Goal: Contribute content: Add original content to the website for others to see

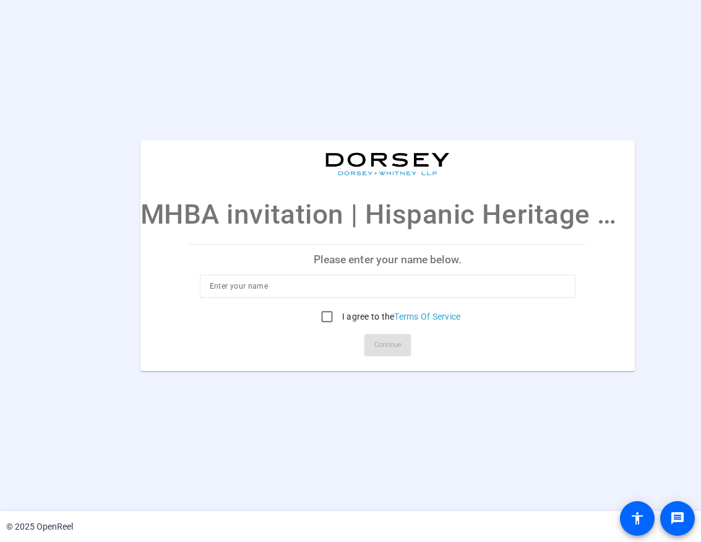
click at [360, 124] on input at bounding box center [388, 286] width 357 height 15
type input "S"
type input "[EMAIL_ADDRESS][PERSON_NAME][PERSON_NAME][DOMAIN_NAME]"
click at [323, 124] on input "I agree to the Terms Of Service" at bounding box center [327, 316] width 25 height 25
checkbox input "true"
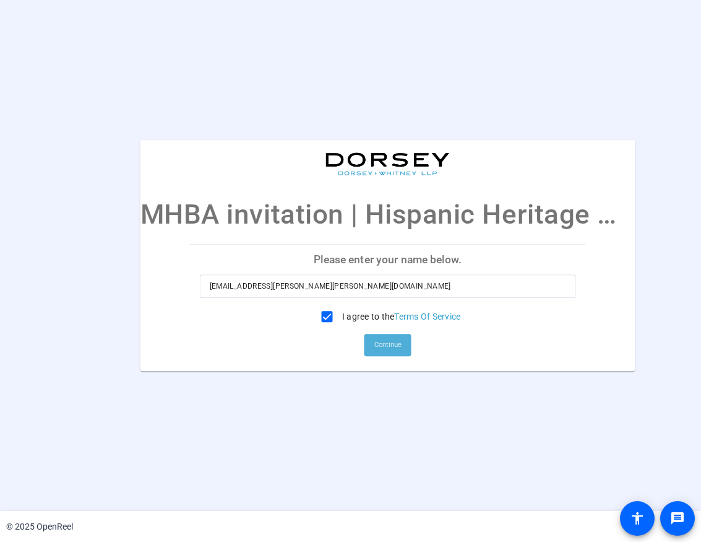
click at [360, 124] on span "Continue" at bounding box center [388, 345] width 27 height 19
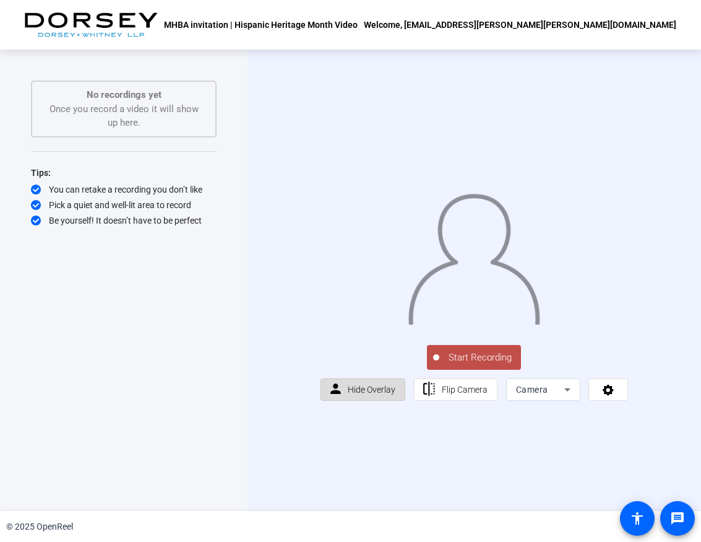
click at [360, 124] on span "Hide Overlay" at bounding box center [372, 389] width 48 height 10
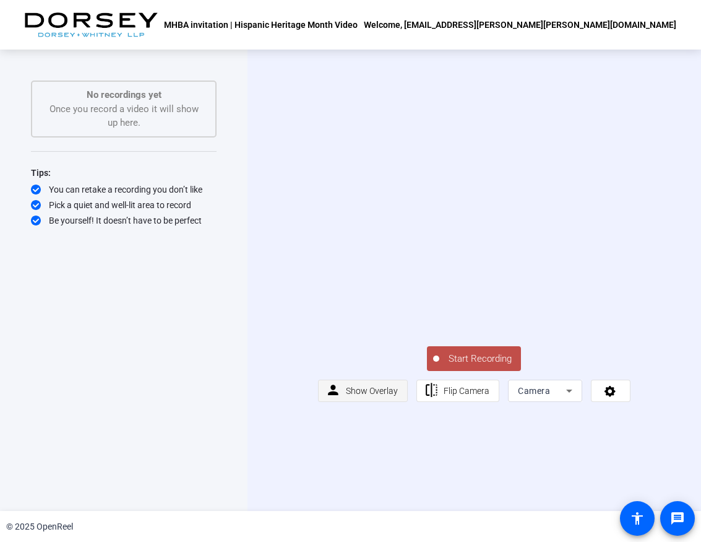
click at [360, 124] on span "Show Overlay" at bounding box center [372, 391] width 52 height 10
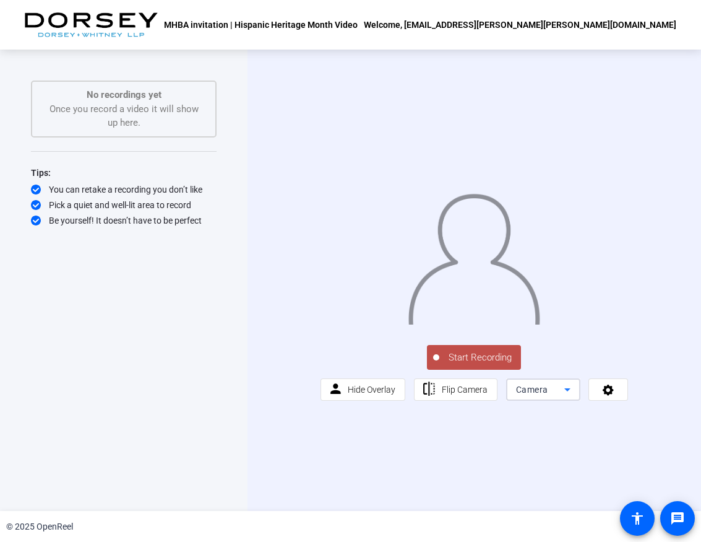
click at [360, 124] on icon at bounding box center [567, 389] width 15 height 15
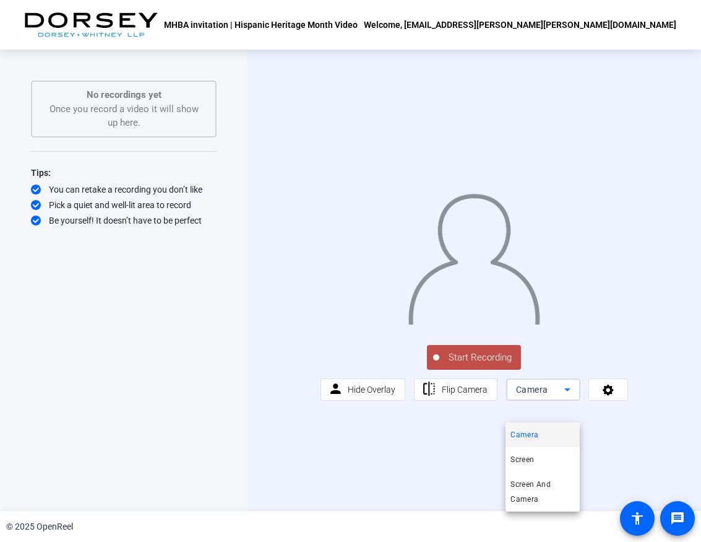
click at [360, 124] on div at bounding box center [350, 271] width 701 height 542
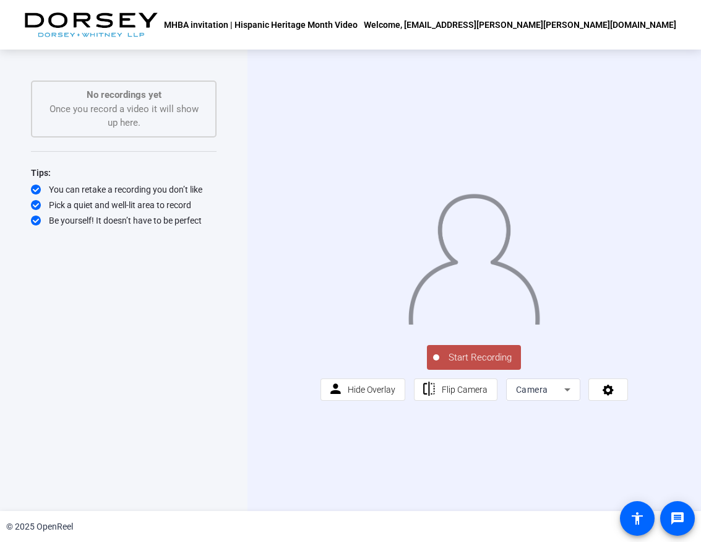
click at [360, 124] on span "Start Recording" at bounding box center [481, 357] width 82 height 14
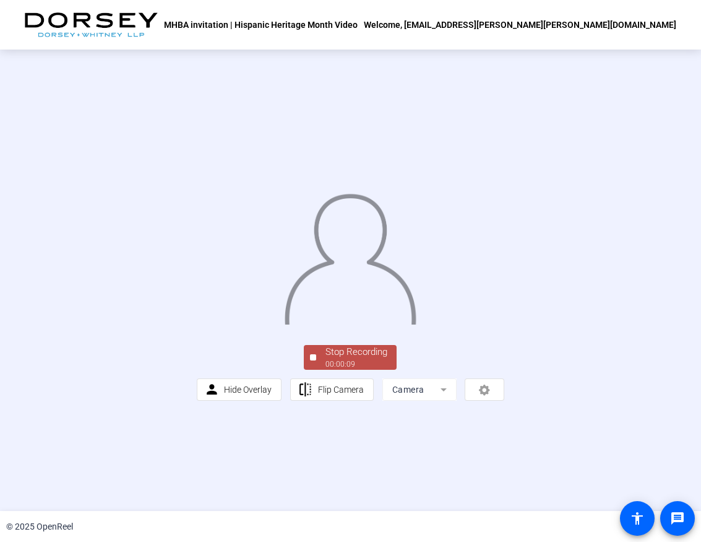
click at [360, 124] on div "Stop Recording" at bounding box center [357, 352] width 62 height 14
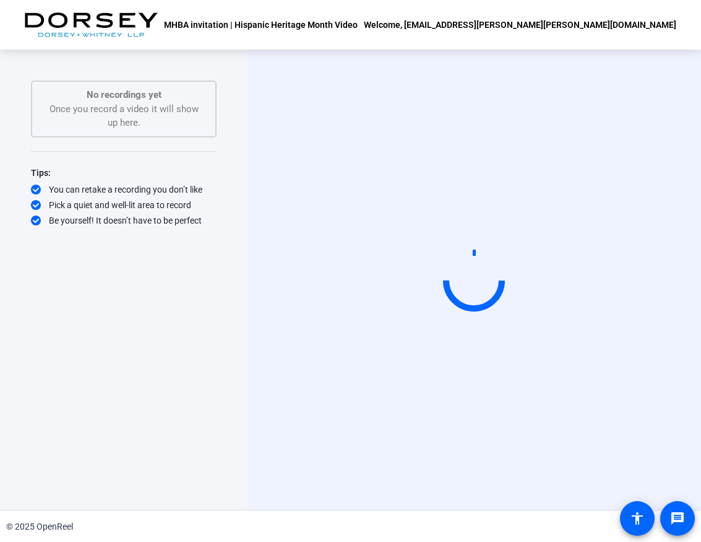
click at [360, 124] on div "Start Recording" at bounding box center [475, 280] width 454 height 461
drag, startPoint x: 419, startPoint y: 295, endPoint x: 319, endPoint y: 459, distance: 191.7
click at [319, 124] on div "Start Recording" at bounding box center [475, 280] width 454 height 461
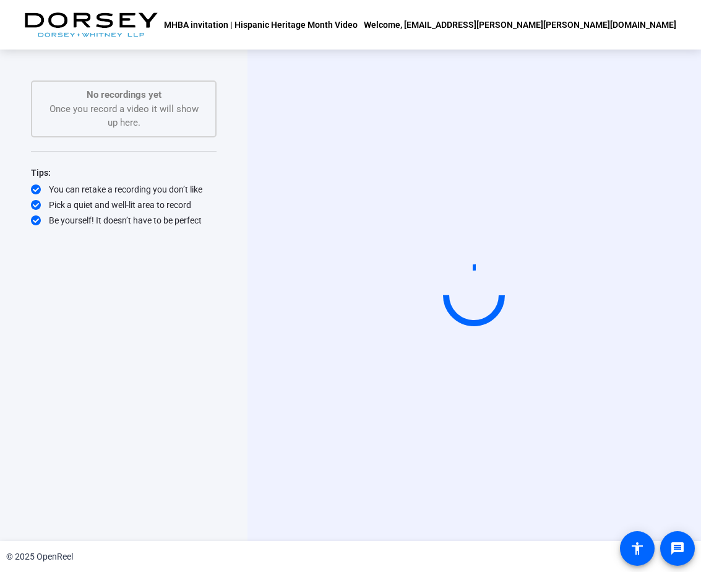
click at [360, 124] on video at bounding box center [474, 295] width 186 height 105
drag, startPoint x: 434, startPoint y: 276, endPoint x: 365, endPoint y: 452, distance: 188.8
click at [360, 124] on div "Start Recording" at bounding box center [475, 296] width 454 height 492
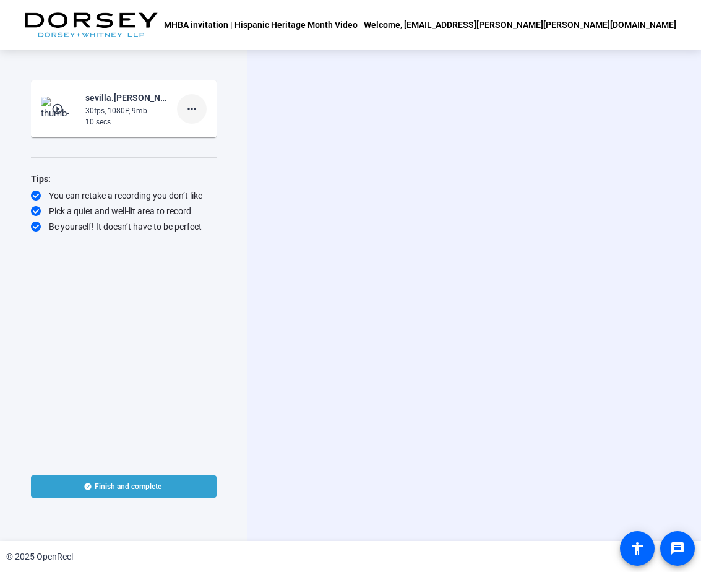
click at [192, 100] on span at bounding box center [192, 109] width 30 height 30
click at [212, 147] on span "Retake" at bounding box center [212, 150] width 50 height 15
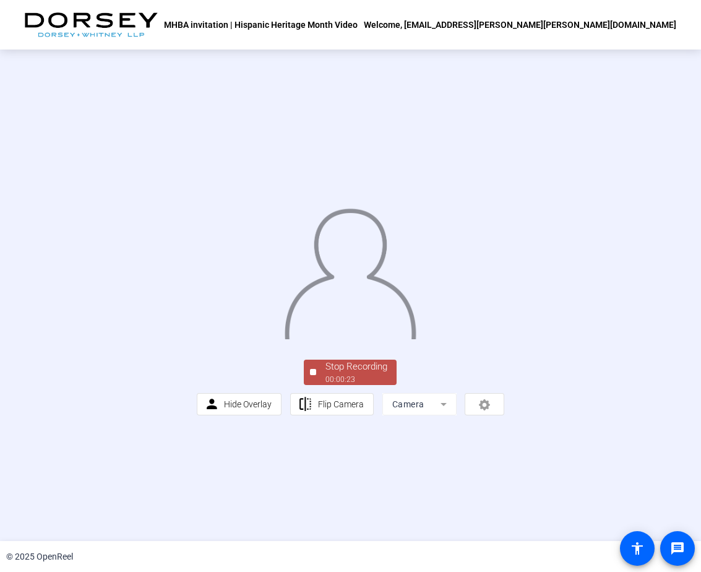
click at [358, 374] on div "Stop Recording" at bounding box center [357, 367] width 62 height 14
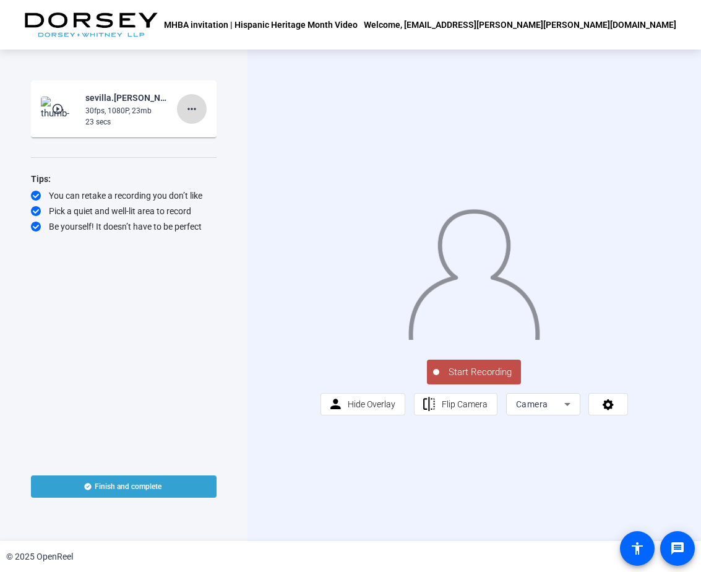
click at [191, 109] on mat-icon "more_horiz" at bounding box center [191, 109] width 15 height 15
click at [206, 145] on span "Retake" at bounding box center [212, 150] width 50 height 15
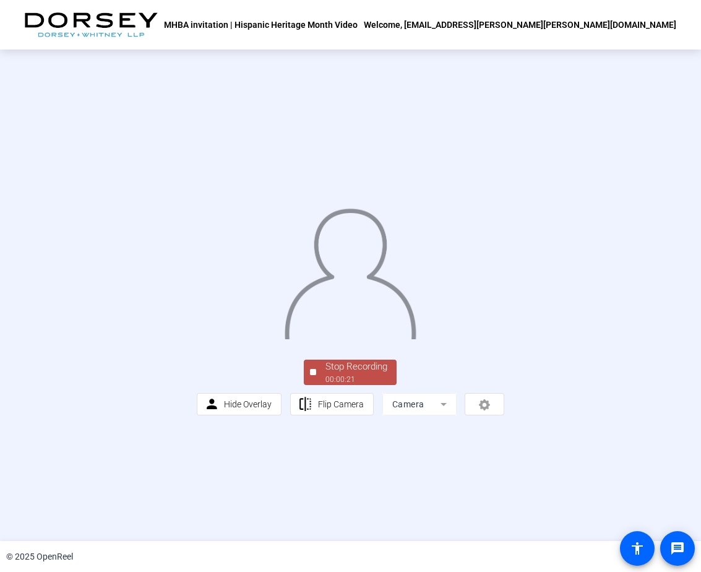
click at [355, 374] on div "Stop Recording" at bounding box center [357, 367] width 62 height 14
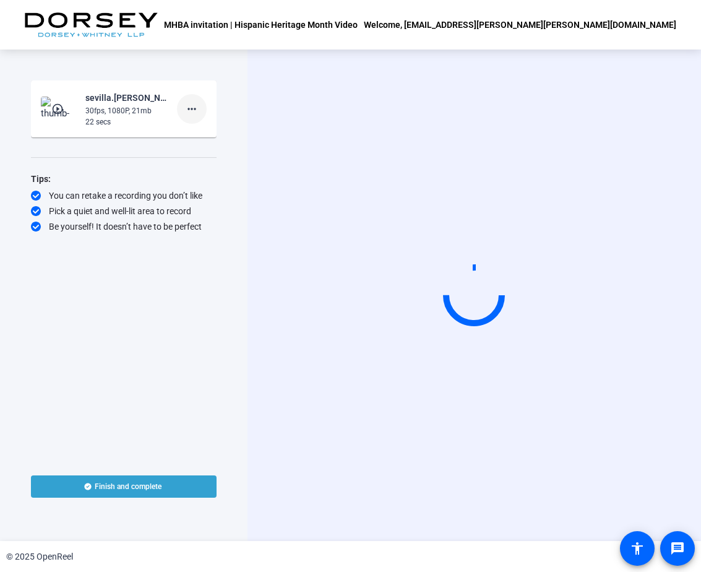
click at [197, 111] on mat-icon "more_horiz" at bounding box center [191, 109] width 15 height 15
click at [54, 110] on div at bounding box center [350, 286] width 701 height 572
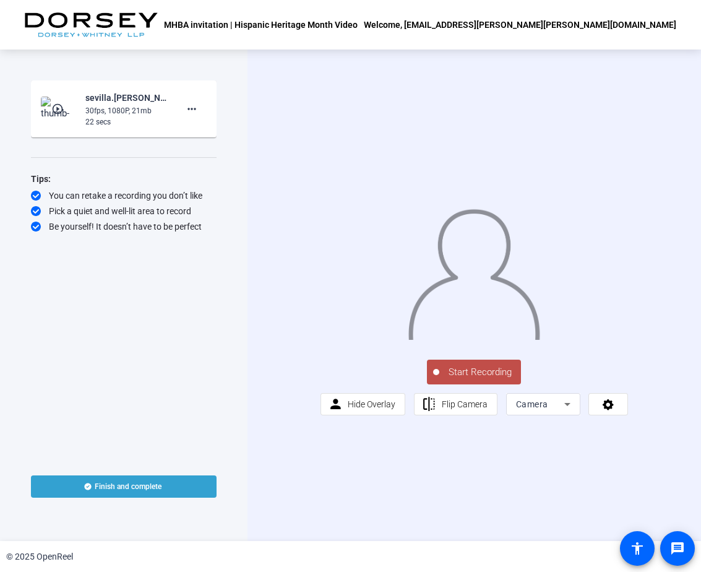
click at [57, 107] on mat-icon "play_circle_outline" at bounding box center [58, 109] width 15 height 12
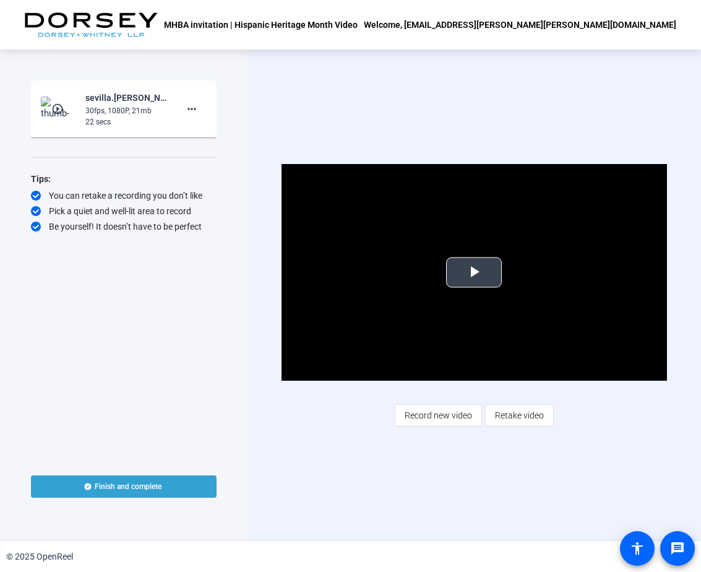
click at [474, 272] on span "Video Player" at bounding box center [474, 272] width 0 height 0
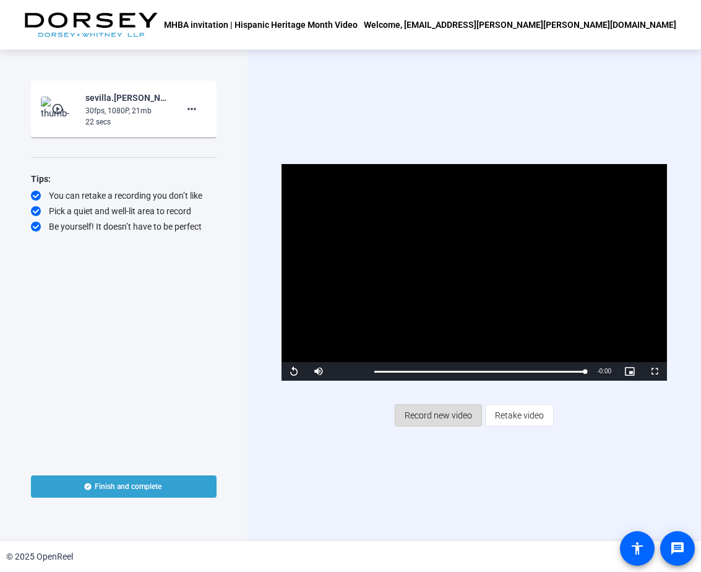
click at [424, 414] on span "Record new video" at bounding box center [438, 416] width 67 height 24
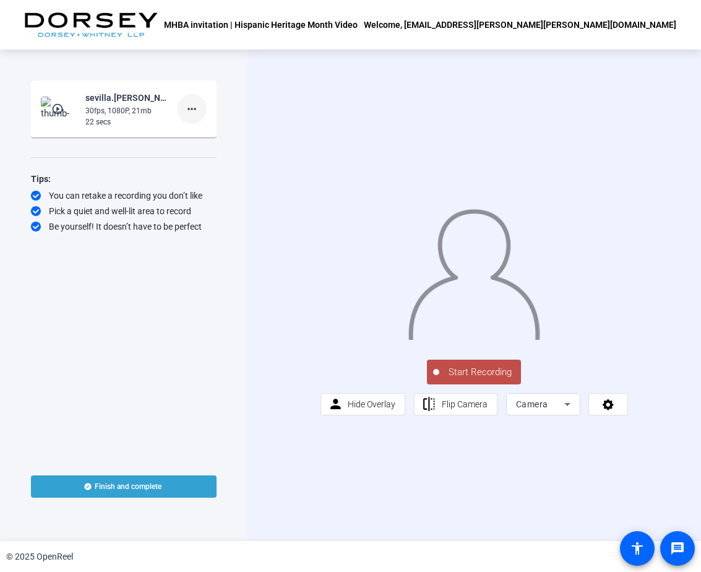
click at [199, 111] on mat-icon "more_horiz" at bounding box center [191, 109] width 15 height 15
click at [205, 150] on span "Retake" at bounding box center [212, 150] width 50 height 15
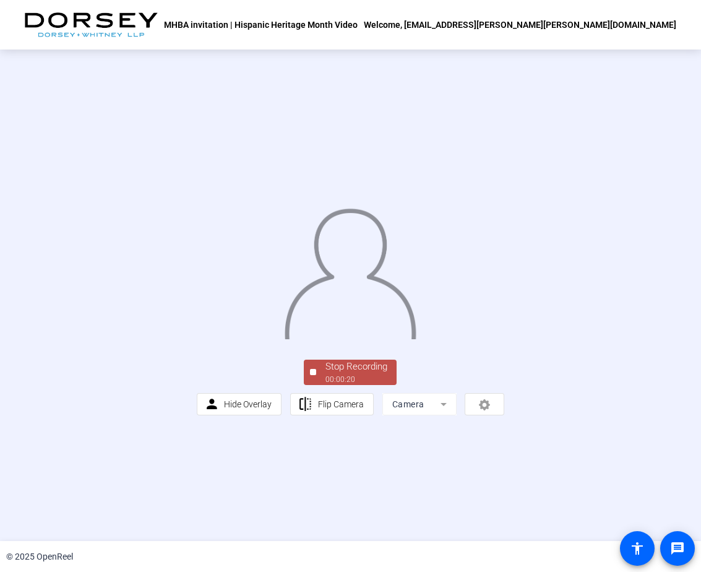
click at [307, 385] on button "Stop Recording 00:00:20" at bounding box center [350, 372] width 93 height 25
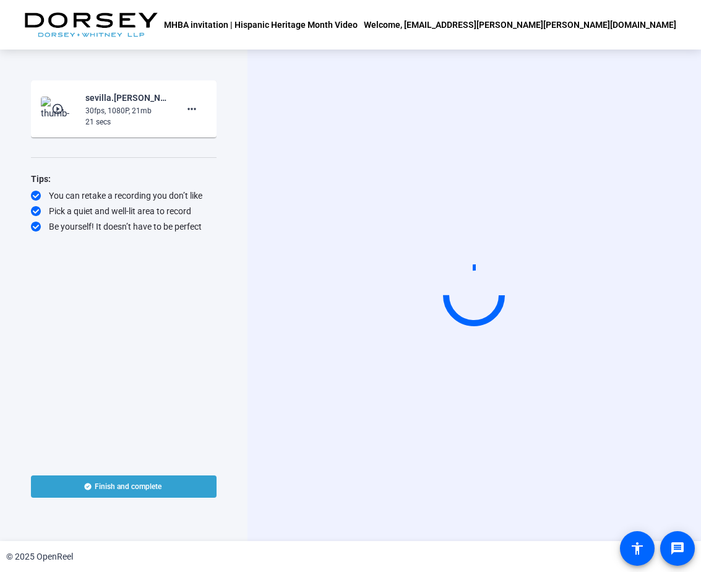
click at [56, 113] on mat-icon "play_circle_outline" at bounding box center [58, 109] width 15 height 12
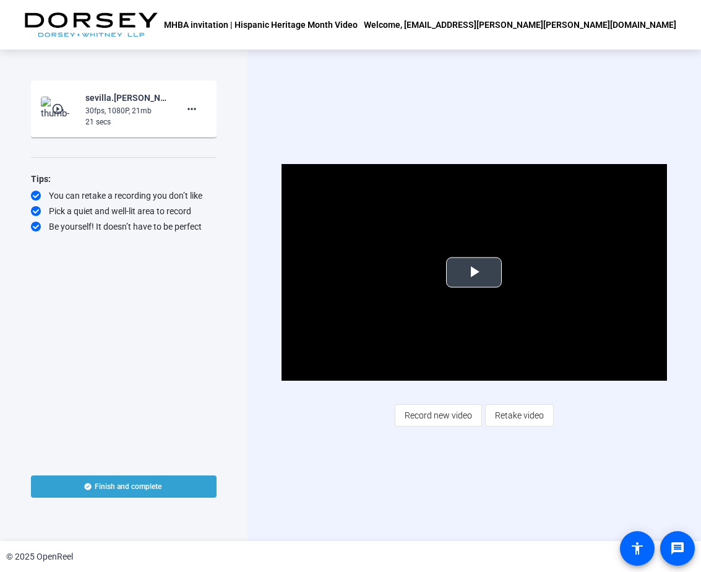
click at [474, 272] on span "Video Player" at bounding box center [474, 272] width 0 height 0
click at [264, 438] on div "Video Player is loading. Play Video Pause Mute Current Time 0:20 / Duration 0:2…" at bounding box center [475, 296] width 454 height 492
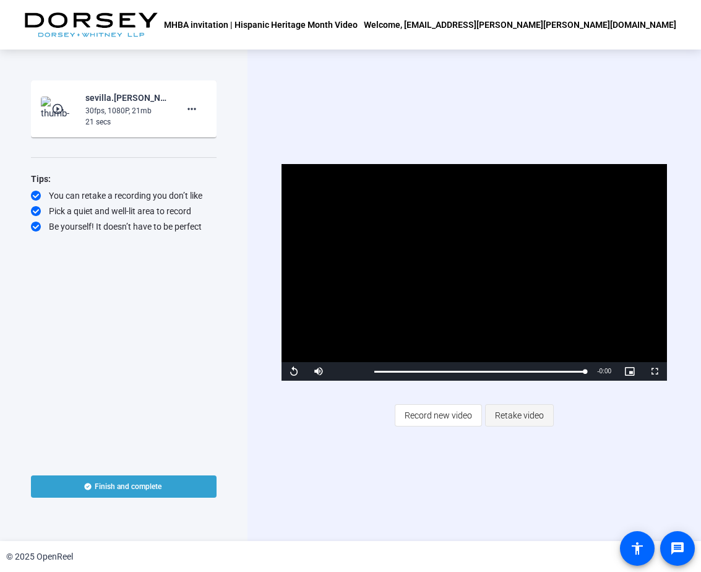
click at [529, 420] on span "Retake video" at bounding box center [519, 416] width 49 height 24
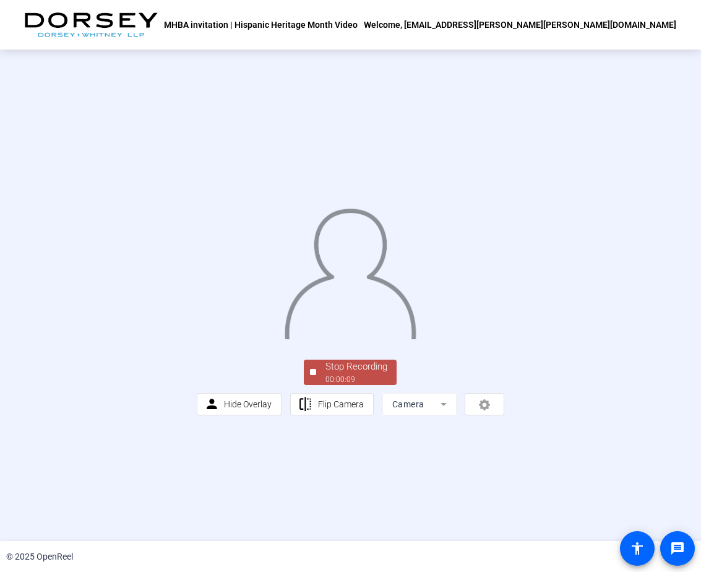
click at [295, 415] on div "Stop Recording 00:00:09 person Hide Overlay flip Flip Camera Camera" at bounding box center [351, 386] width 308 height 58
click at [336, 374] on div "Stop Recording" at bounding box center [357, 367] width 62 height 14
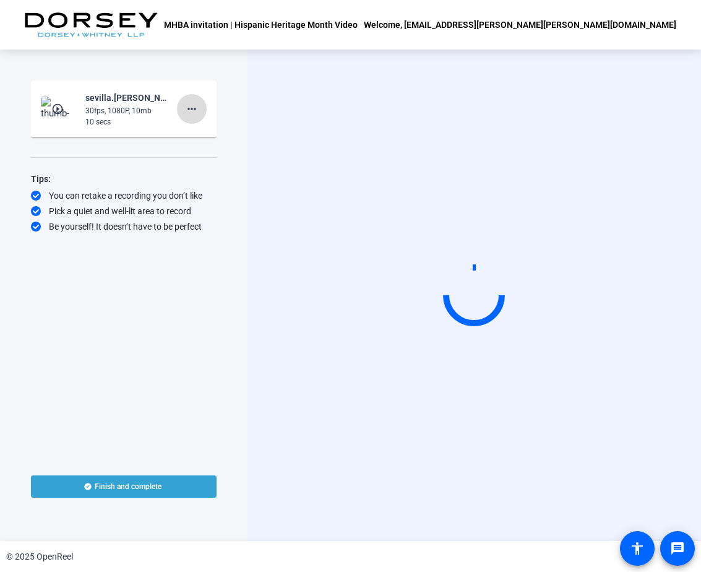
click at [187, 109] on mat-icon "more_horiz" at bounding box center [191, 109] width 15 height 15
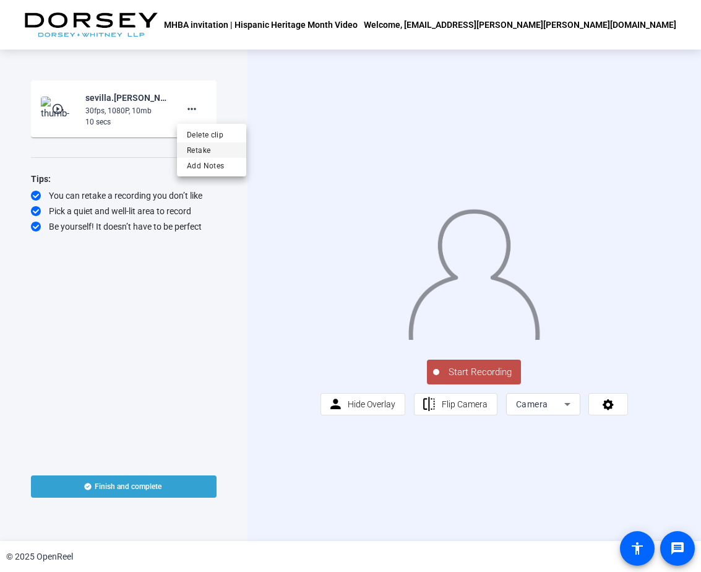
click at [201, 148] on span "Retake" at bounding box center [212, 150] width 50 height 15
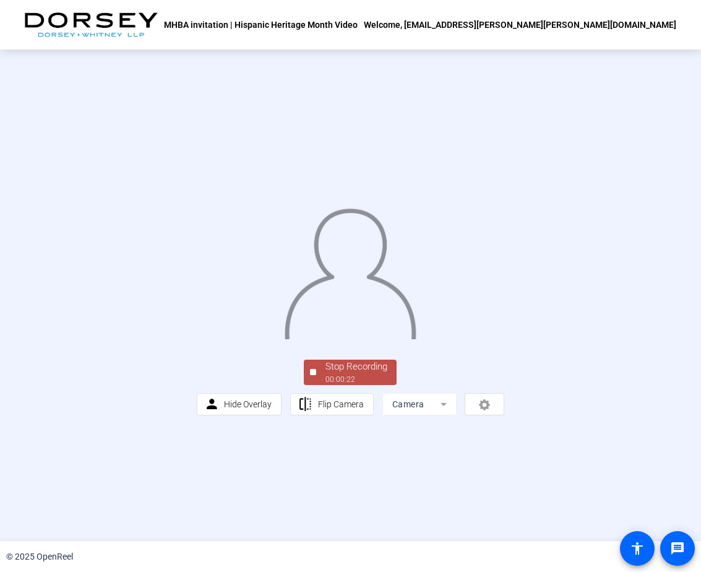
click at [373, 415] on div "Stop Recording 00:00:22 person Hide Overlay flip Flip Camera Camera" at bounding box center [351, 386] width 308 height 58
click at [371, 374] on div "Stop Recording" at bounding box center [357, 367] width 62 height 14
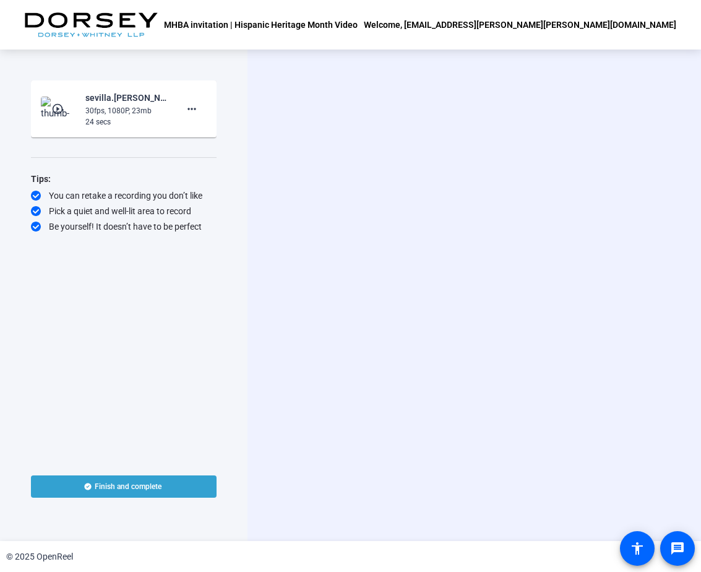
click at [55, 105] on mat-icon "play_circle_outline" at bounding box center [58, 109] width 15 height 12
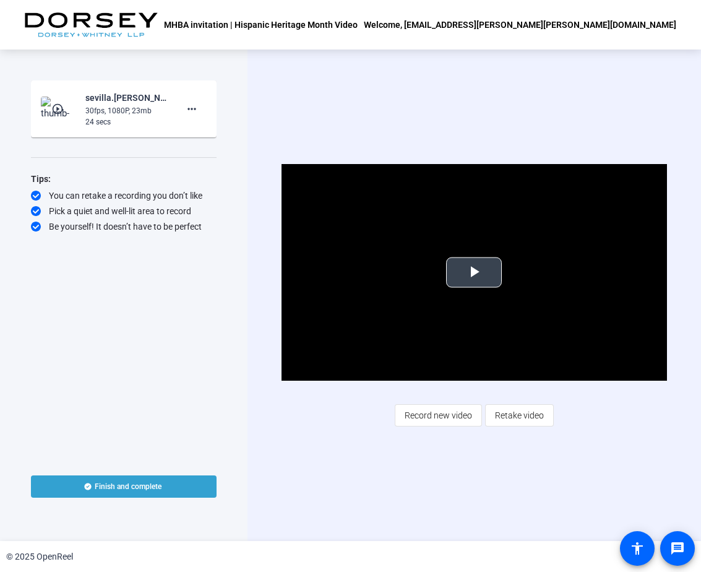
click at [474, 272] on span "Video Player" at bounding box center [474, 272] width 0 height 0
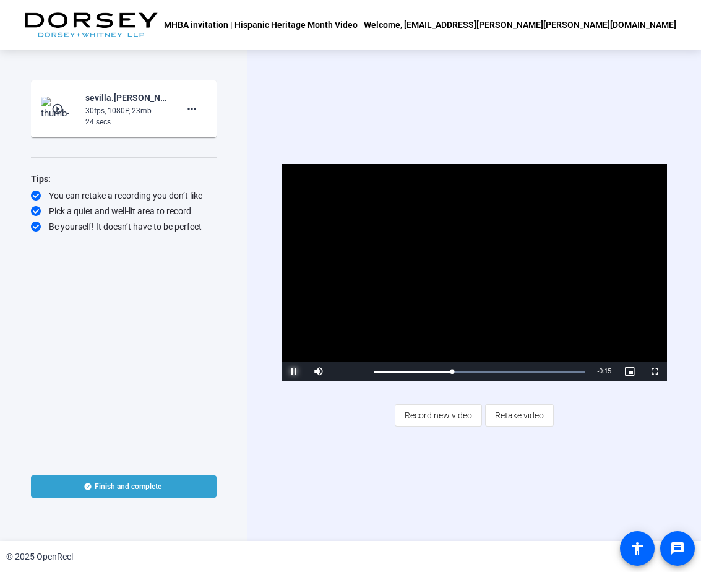
click at [286, 371] on span "Video Player" at bounding box center [294, 371] width 25 height 0
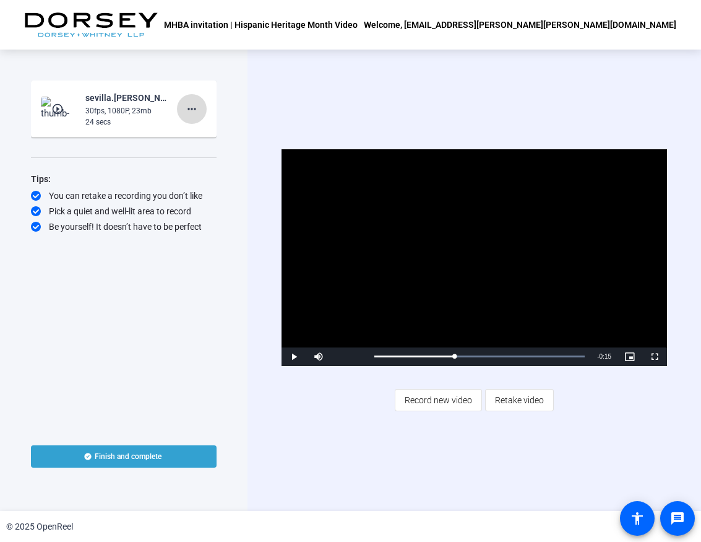
click at [197, 111] on mat-icon "more_horiz" at bounding box center [191, 109] width 15 height 15
click at [222, 149] on span "Retake" at bounding box center [212, 150] width 50 height 15
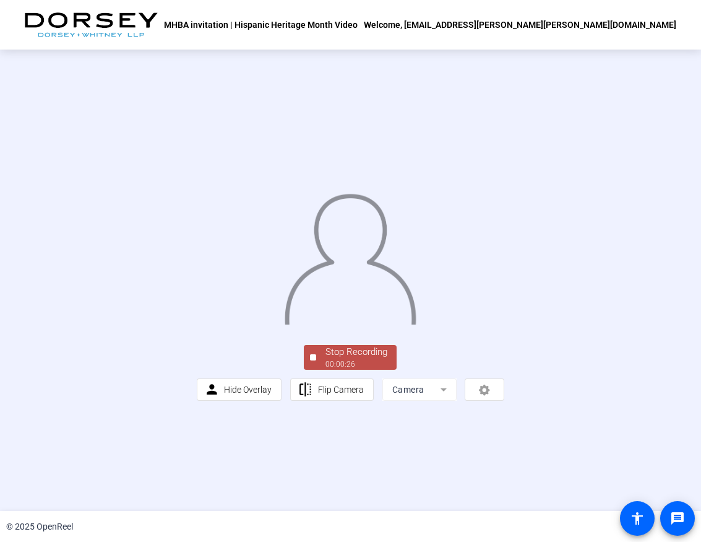
click at [317, 370] on span "Stop Recording 00:00:26" at bounding box center [356, 357] width 80 height 25
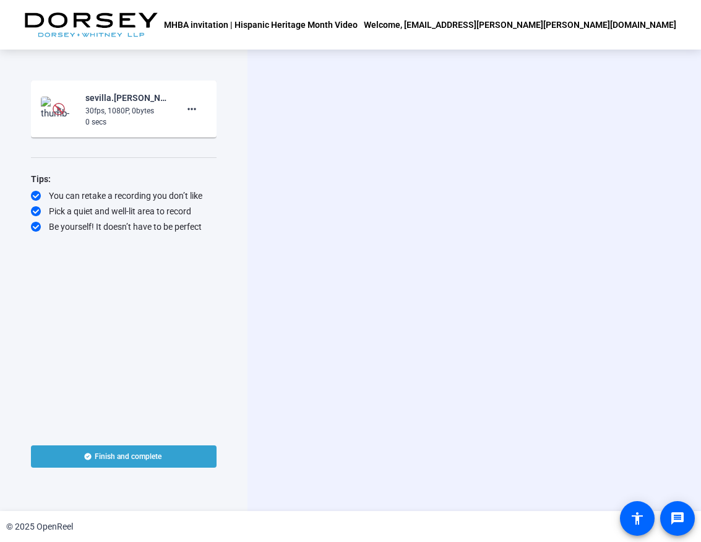
click at [59, 108] on img at bounding box center [59, 109] width 12 height 12
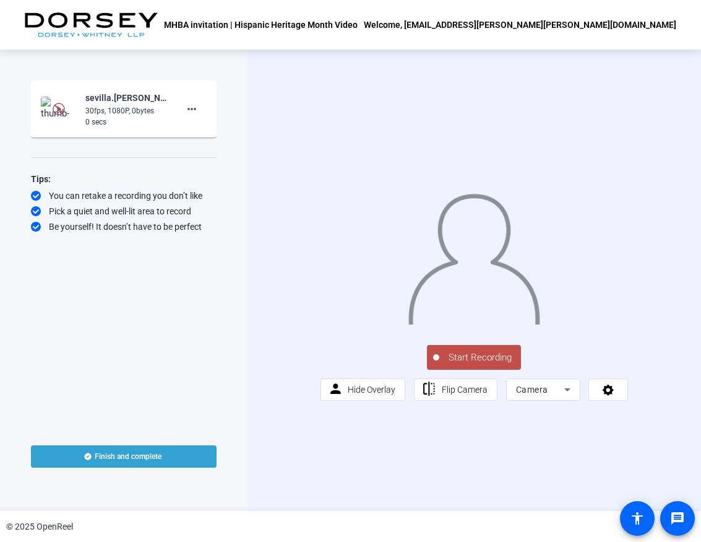
click at [58, 108] on img at bounding box center [59, 109] width 12 height 12
click at [189, 109] on mat-icon "more_horiz" at bounding box center [191, 109] width 15 height 15
click at [200, 145] on span "Retake" at bounding box center [212, 150] width 50 height 15
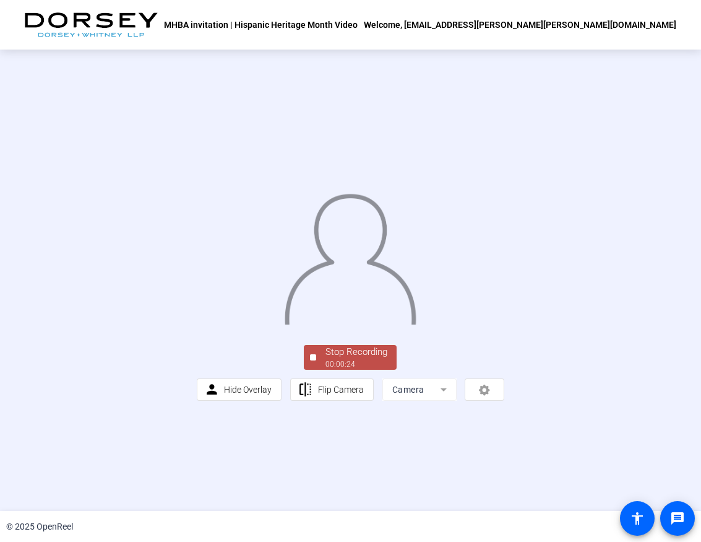
click at [357, 359] on div "Stop Recording" at bounding box center [357, 352] width 62 height 14
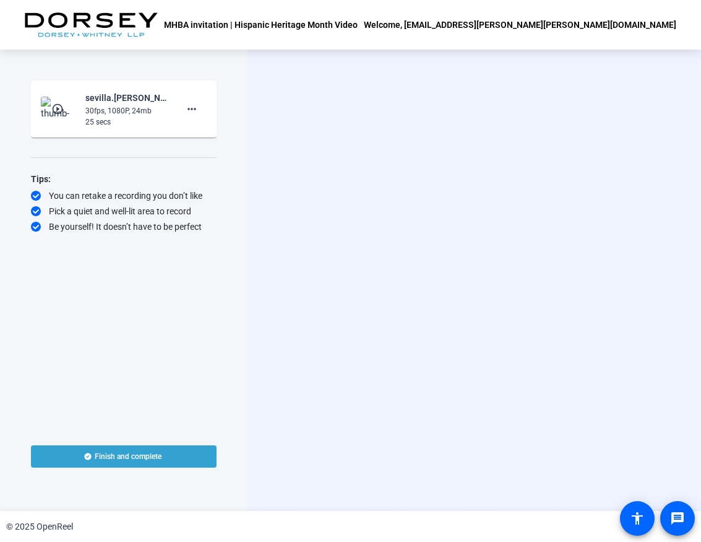
click at [59, 106] on mat-icon "play_circle_outline" at bounding box center [58, 109] width 15 height 12
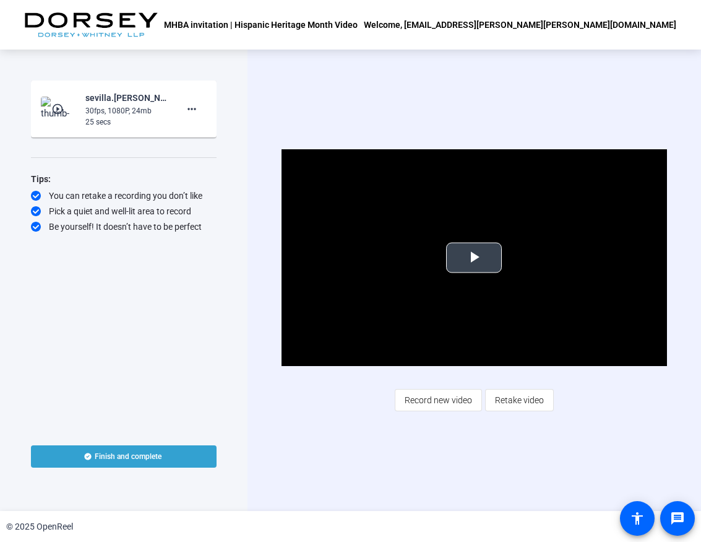
click at [474, 258] on span "Video Player" at bounding box center [474, 258] width 0 height 0
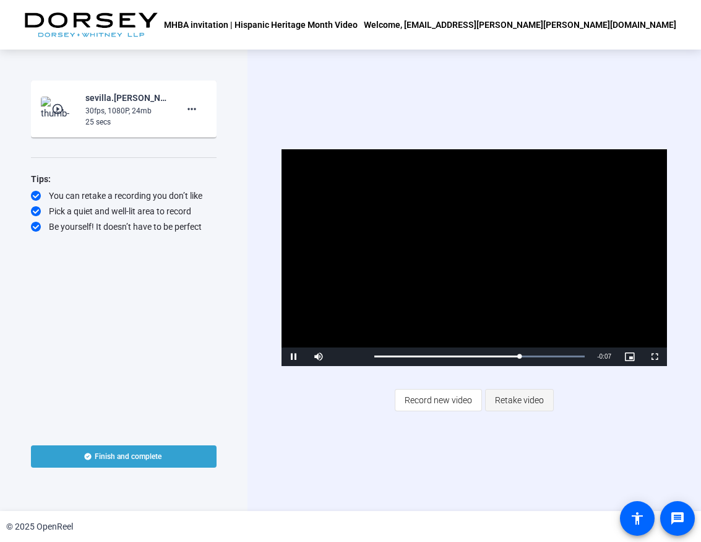
click at [513, 401] on span "Retake video" at bounding box center [519, 400] width 49 height 24
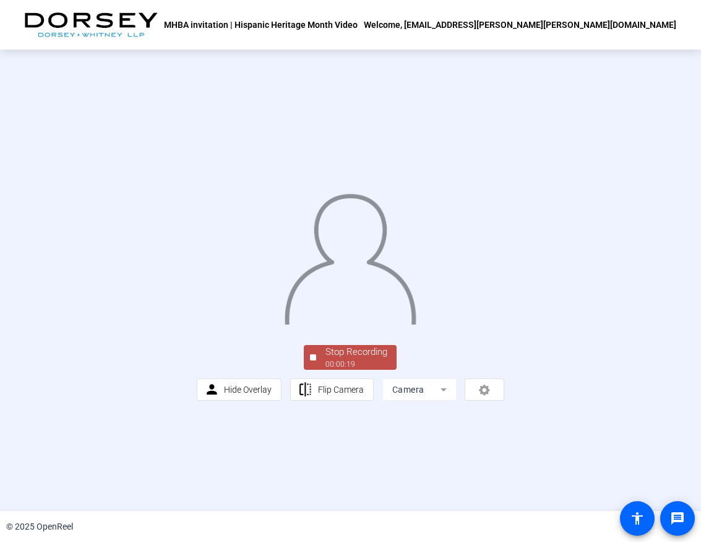
drag, startPoint x: 303, startPoint y: 438, endPoint x: 312, endPoint y: 438, distance: 8.7
click at [304, 401] on div "Stop Recording 00:00:19 person Hide Overlay flip Flip Camera Camera" at bounding box center [351, 371] width 308 height 58
click at [320, 370] on span "Stop Recording 00:00:19" at bounding box center [356, 357] width 80 height 25
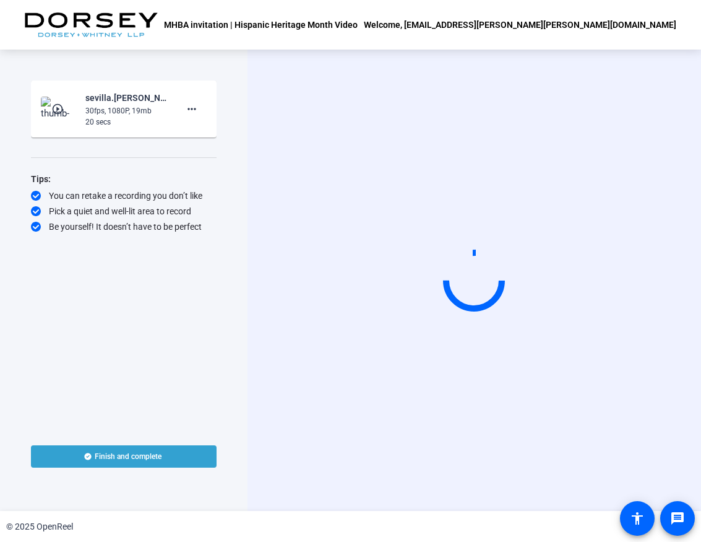
click at [61, 106] on mat-icon "play_circle_outline" at bounding box center [58, 109] width 15 height 12
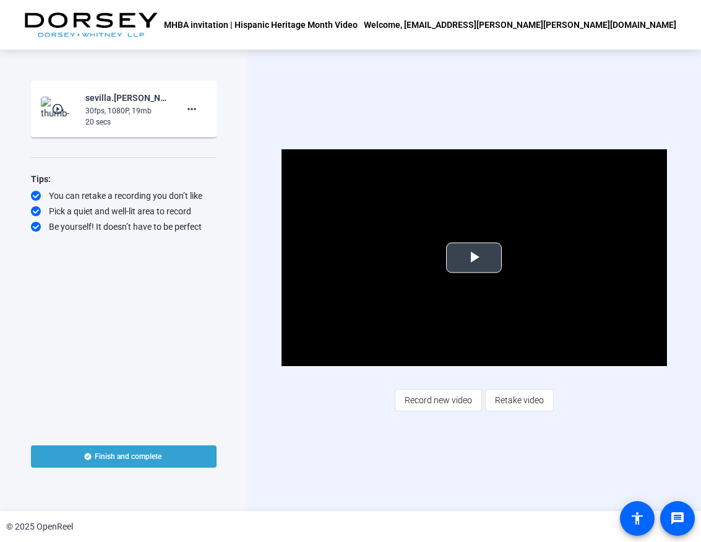
click at [474, 258] on span "Video Player" at bounding box center [474, 258] width 0 height 0
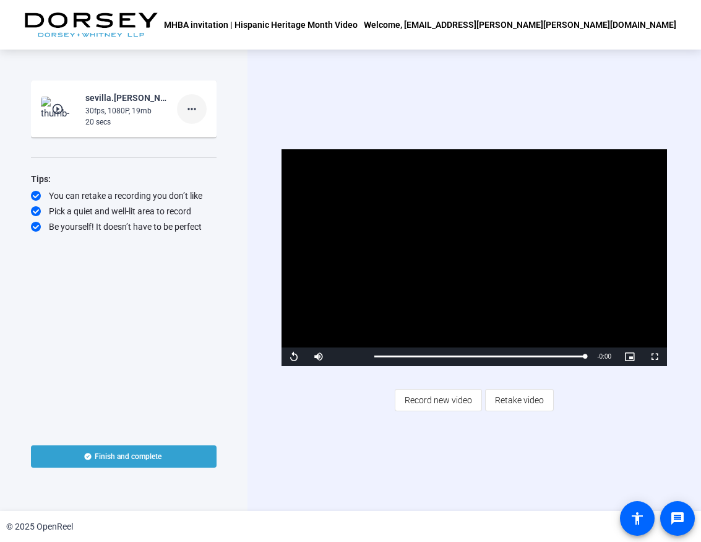
click at [190, 105] on mat-icon "more_horiz" at bounding box center [191, 109] width 15 height 15
click at [292, 349] on div at bounding box center [350, 271] width 701 height 542
click at [293, 357] on span "Video Player" at bounding box center [294, 357] width 25 height 0
click at [194, 106] on mat-icon "more_horiz" at bounding box center [191, 109] width 15 height 15
click at [218, 149] on span "Retake" at bounding box center [212, 150] width 50 height 15
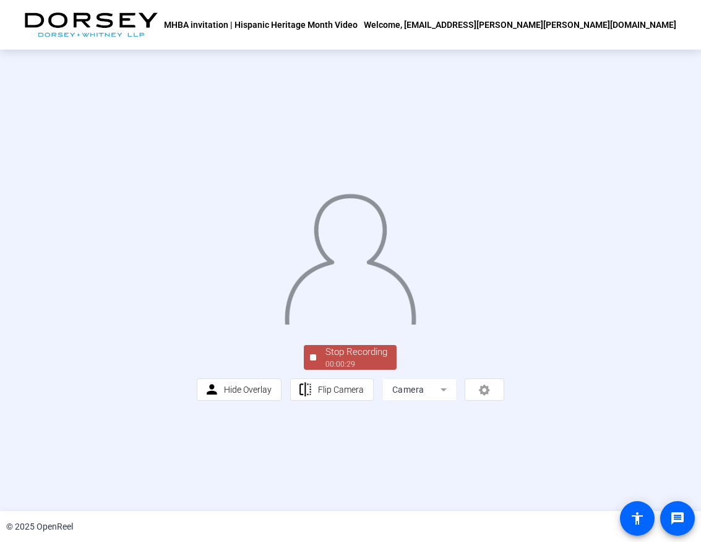
click at [363, 359] on div "Stop Recording" at bounding box center [357, 352] width 62 height 14
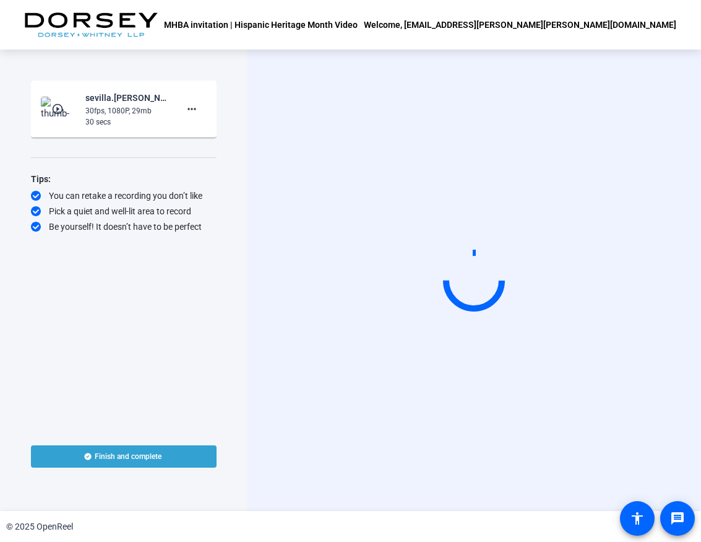
click at [58, 106] on mat-icon "play_circle_outline" at bounding box center [58, 109] width 15 height 12
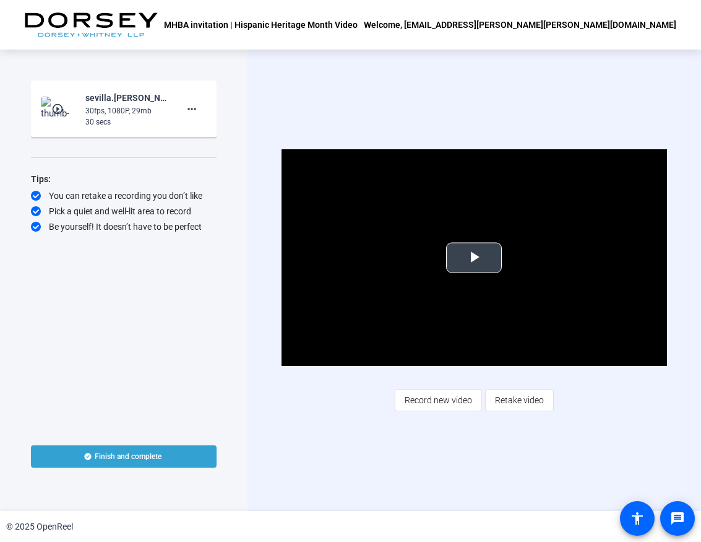
click at [474, 258] on span "Video Player" at bounding box center [474, 258] width 0 height 0
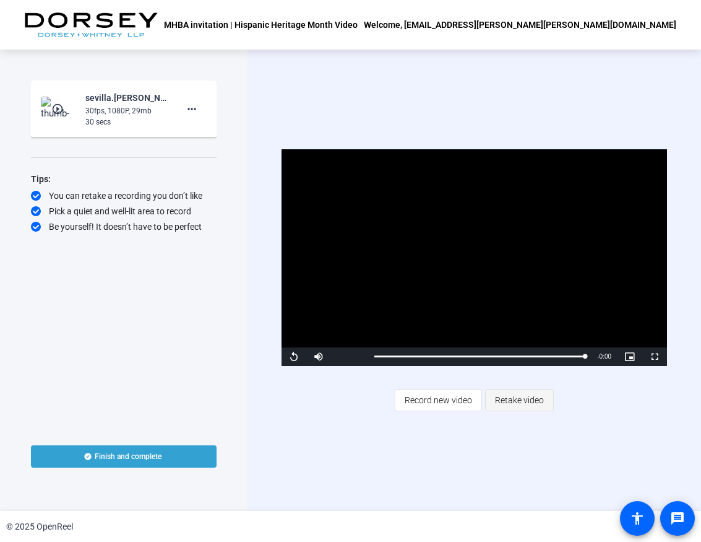
click at [512, 404] on span "Retake video" at bounding box center [519, 400] width 49 height 24
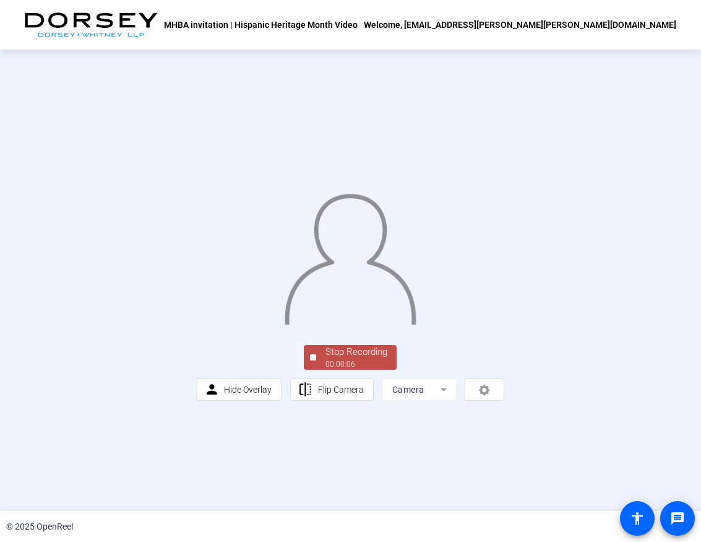
click at [351, 359] on div "Stop Recording" at bounding box center [357, 352] width 62 height 14
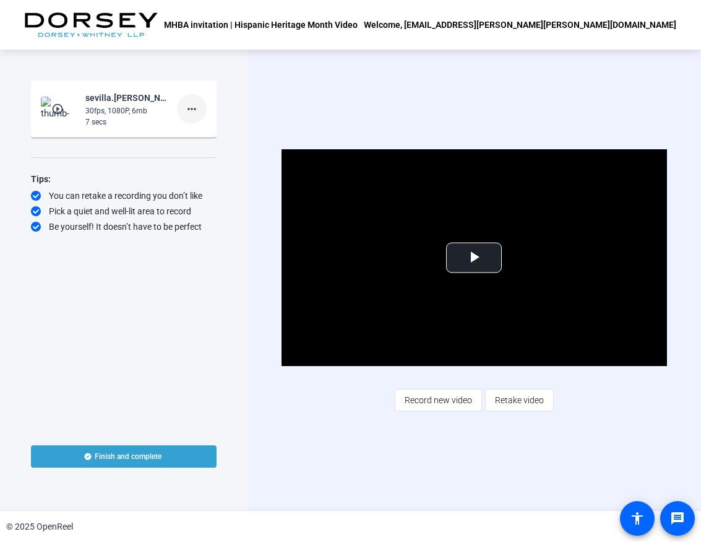
click at [193, 100] on span at bounding box center [192, 109] width 30 height 30
click at [367, 95] on div at bounding box center [350, 271] width 701 height 542
click at [193, 108] on mat-icon "more_horiz" at bounding box center [191, 109] width 15 height 15
click at [210, 148] on span "Retake" at bounding box center [212, 150] width 50 height 15
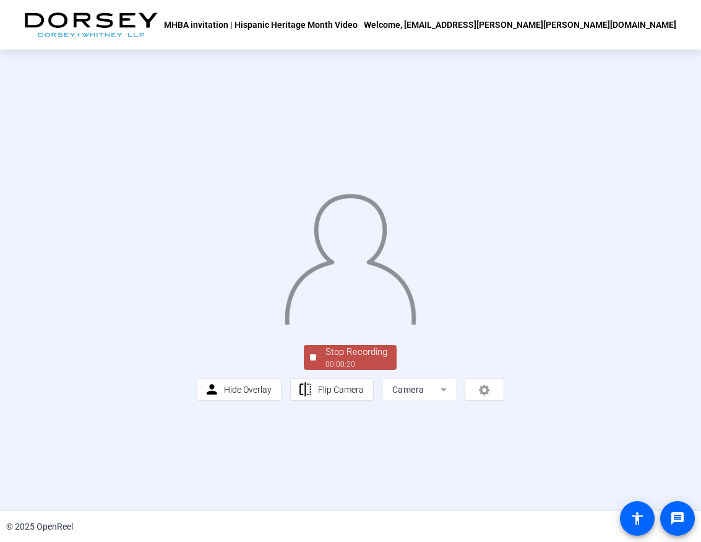
click at [357, 359] on div "Stop Recording" at bounding box center [357, 352] width 62 height 14
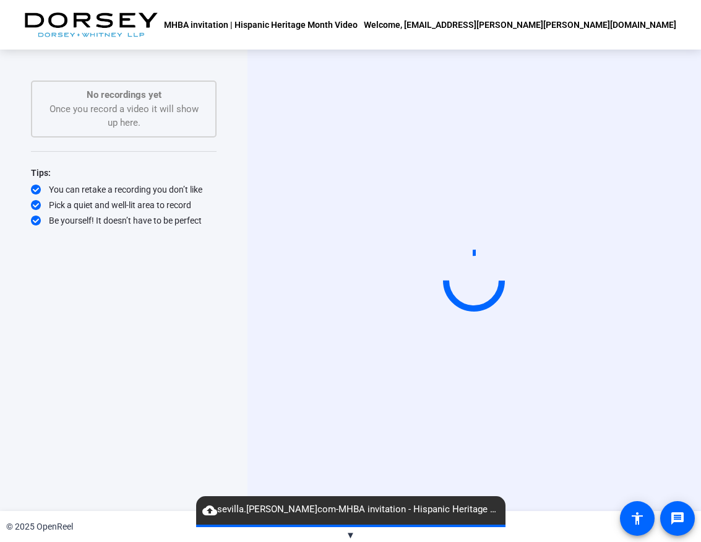
click at [273, 104] on div "Start Recording" at bounding box center [475, 280] width 454 height 461
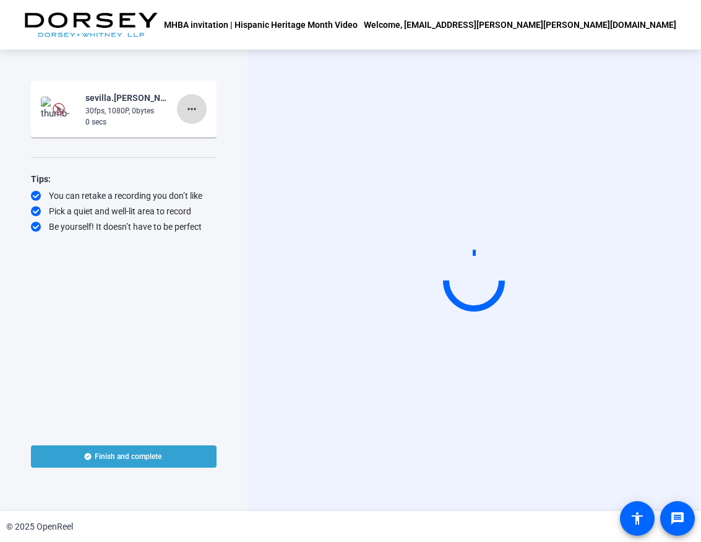
click at [187, 109] on mat-icon "more_horiz" at bounding box center [191, 109] width 15 height 15
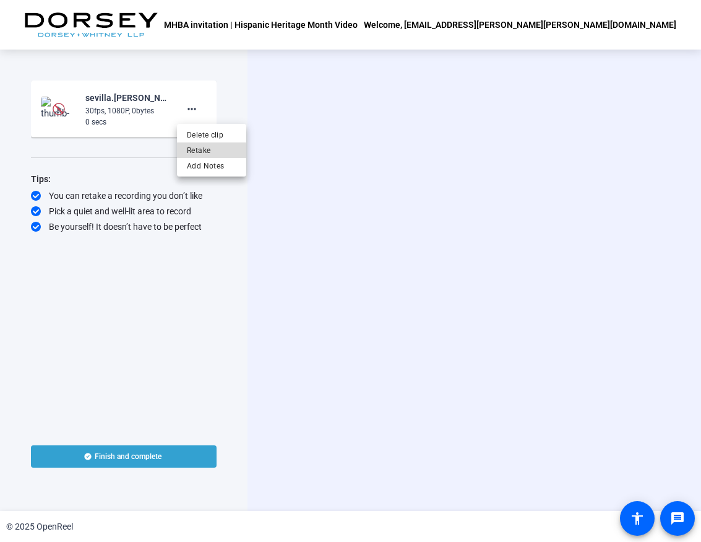
click at [201, 151] on span "Retake" at bounding box center [212, 150] width 50 height 15
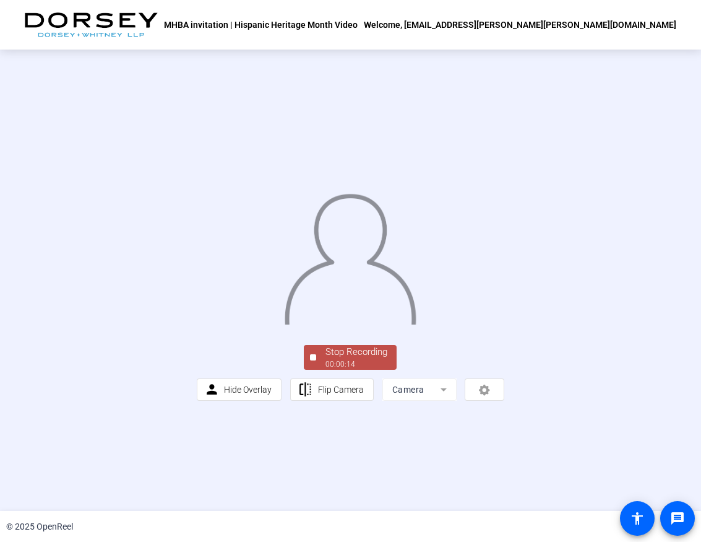
click at [353, 359] on div "Stop Recording" at bounding box center [357, 352] width 62 height 14
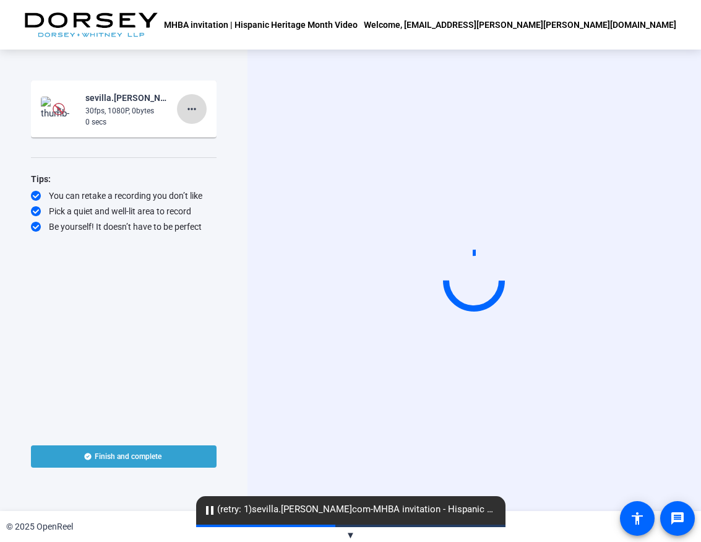
click at [188, 112] on mat-icon "more_horiz" at bounding box center [191, 109] width 15 height 15
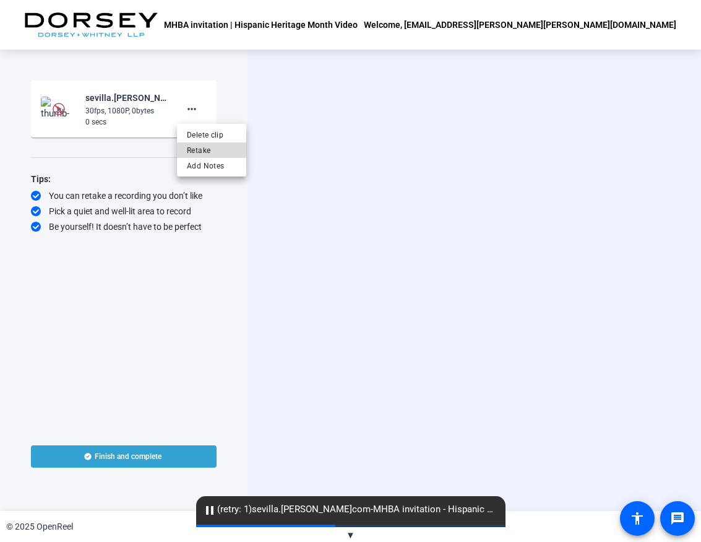
click at [214, 150] on span "Retake" at bounding box center [212, 150] width 50 height 15
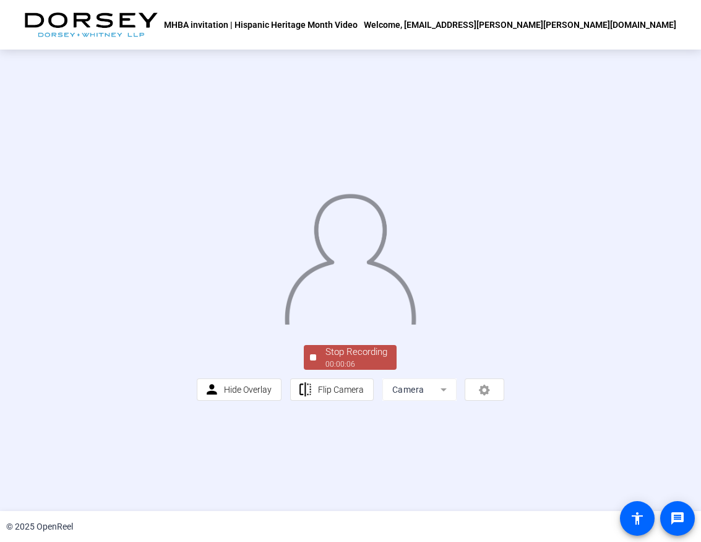
click at [336, 359] on div "Stop Recording" at bounding box center [357, 352] width 62 height 14
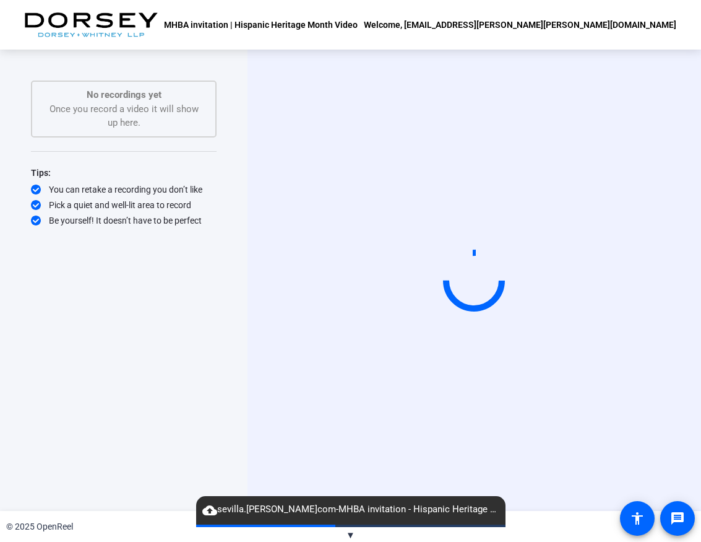
click at [277, 80] on div "Start Recording" at bounding box center [475, 280] width 454 height 461
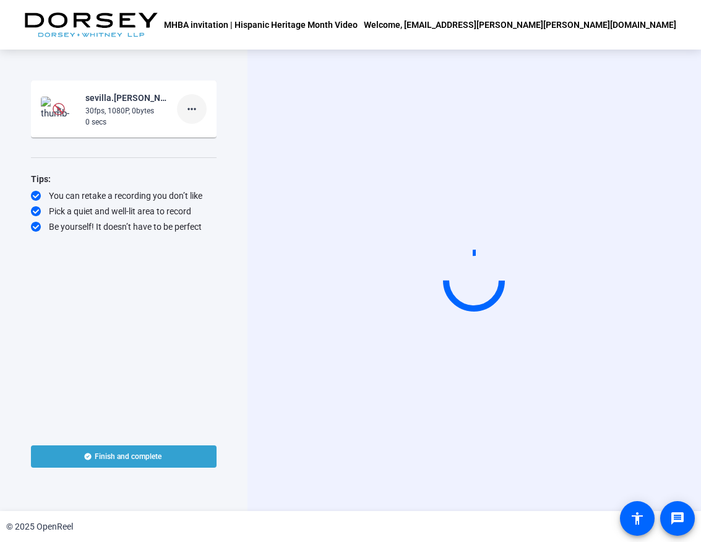
click at [194, 116] on span at bounding box center [192, 109] width 30 height 30
click at [227, 149] on span "Retake" at bounding box center [212, 150] width 50 height 15
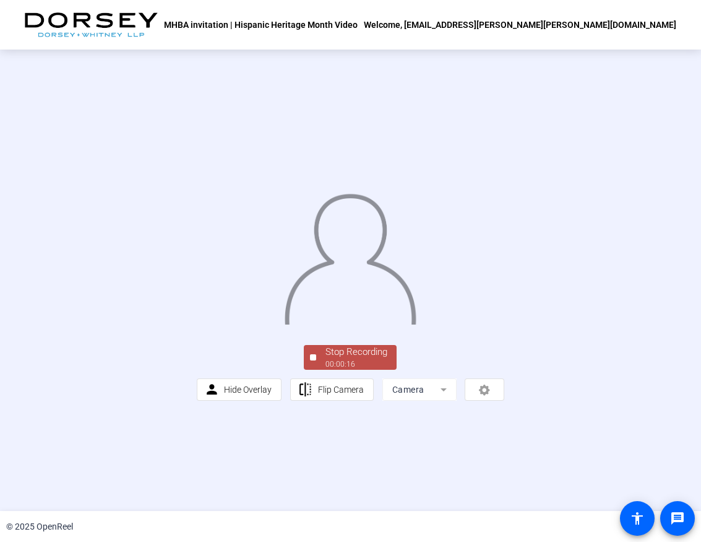
click at [341, 370] on div "00:00:16" at bounding box center [357, 363] width 62 height 11
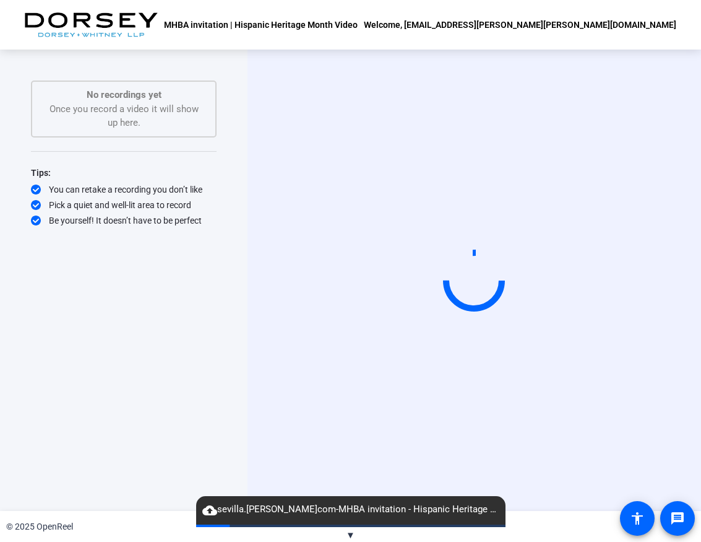
click at [351, 136] on div "Start Recording" at bounding box center [475, 280] width 454 height 461
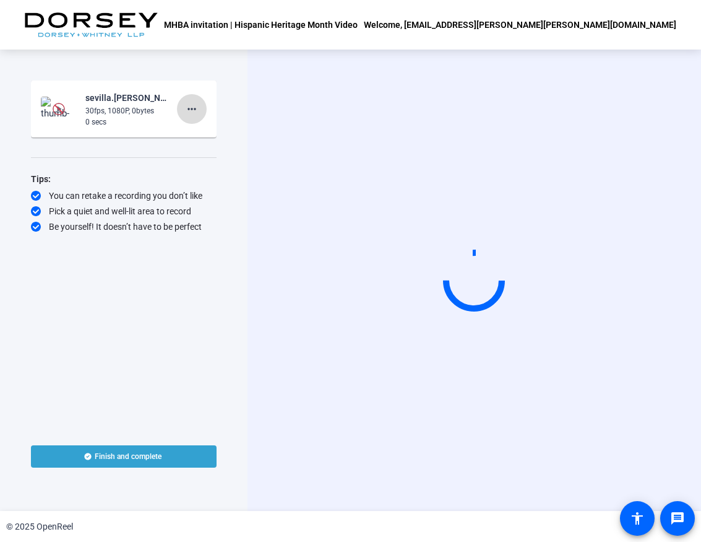
click at [181, 108] on span at bounding box center [192, 109] width 30 height 30
click at [209, 148] on span "Retake" at bounding box center [212, 150] width 50 height 15
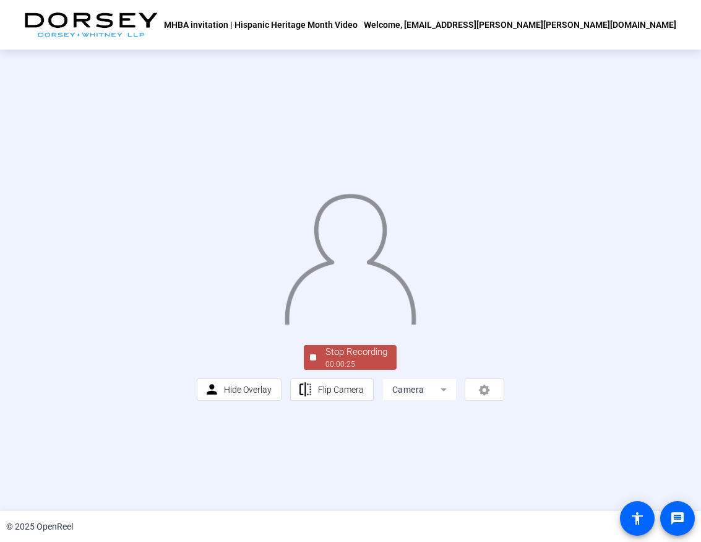
click at [362, 370] on div "00:00:25" at bounding box center [357, 363] width 62 height 11
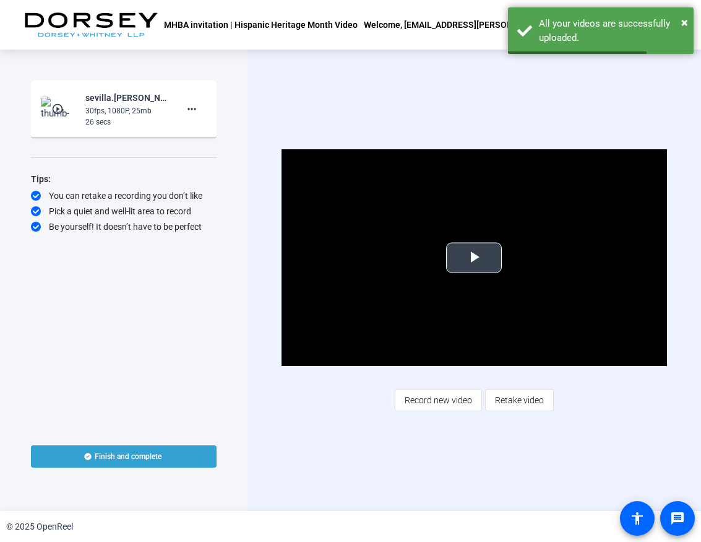
click at [474, 258] on span "Video Player" at bounding box center [474, 258] width 0 height 0
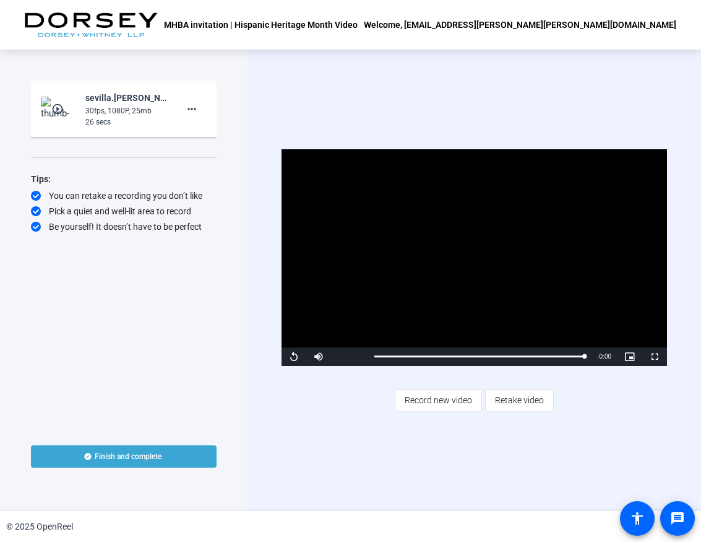
click at [164, 456] on span at bounding box center [124, 456] width 186 height 30
